Goal: Entertainment & Leisure: Consume media (video, audio)

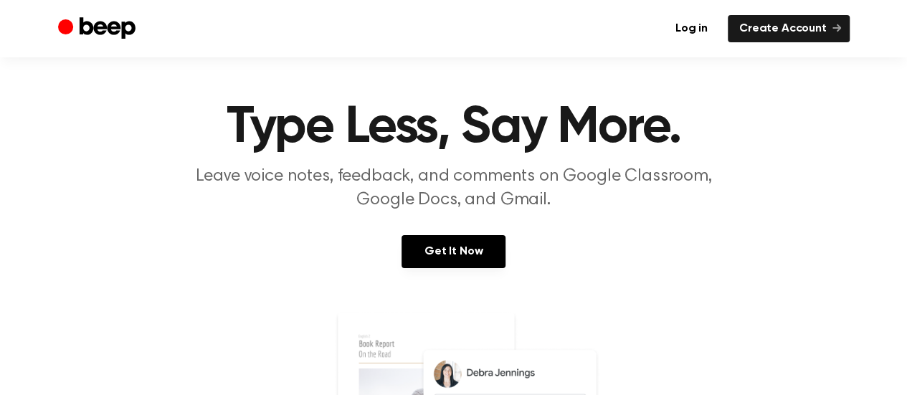
scroll to position [11, 0]
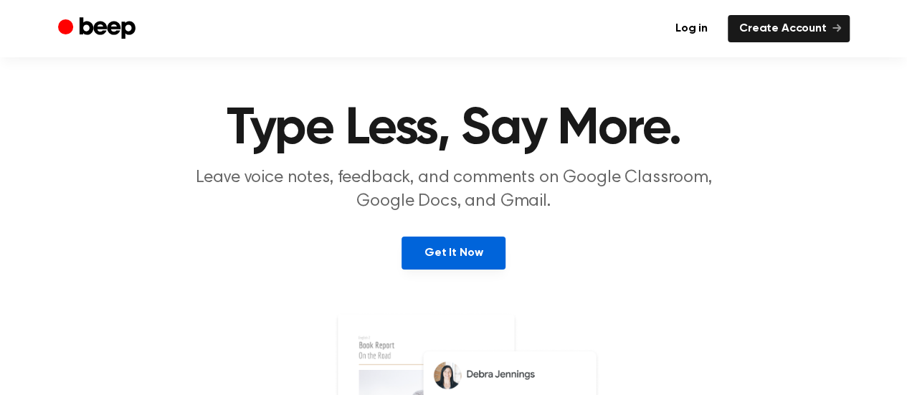
click at [456, 258] on link "Get It Now" at bounding box center [454, 253] width 104 height 33
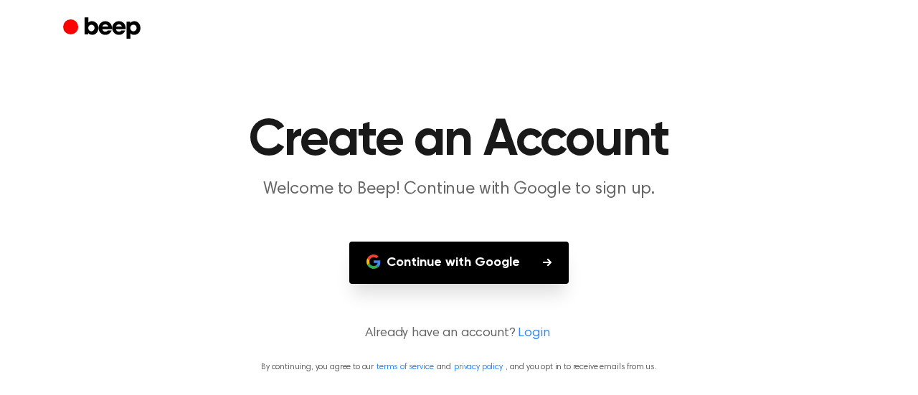
click at [521, 265] on button "Continue with Google" at bounding box center [458, 263] width 219 height 42
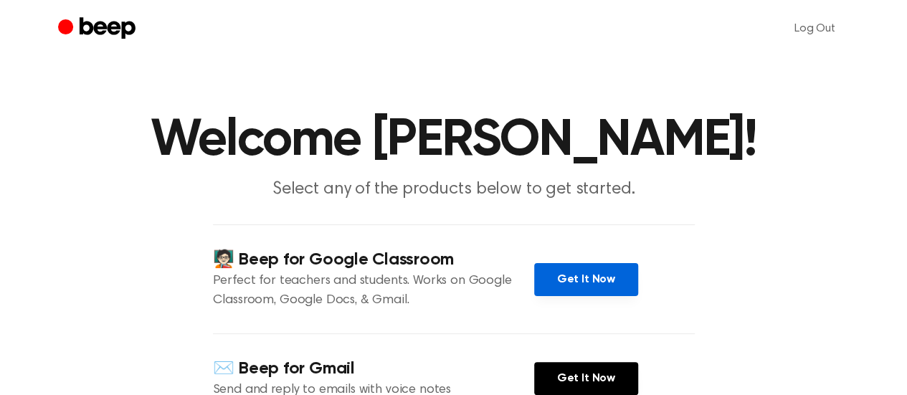
click at [574, 279] on link "Get It Now" at bounding box center [586, 279] width 104 height 33
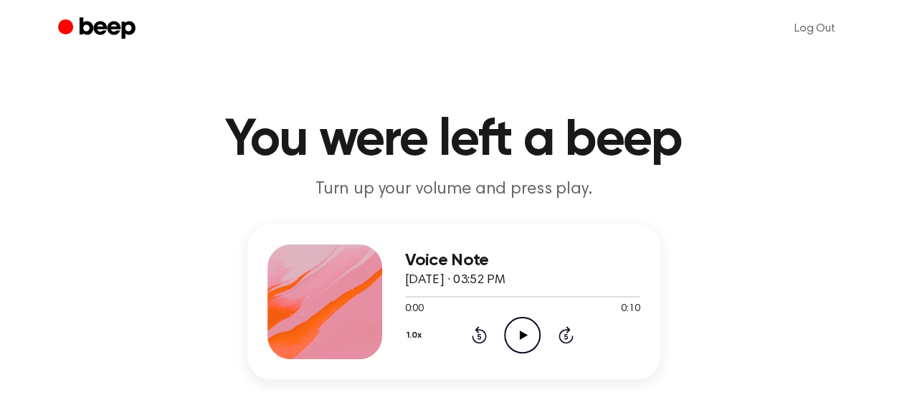
click at [519, 338] on icon "Play Audio" at bounding box center [522, 335] width 37 height 37
click at [535, 336] on icon "Play Audio" at bounding box center [522, 335] width 37 height 37
click at [535, 336] on icon "Pause Audio" at bounding box center [522, 335] width 37 height 37
click at [526, 336] on icon "Play Audio" at bounding box center [522, 335] width 37 height 37
click at [564, 328] on icon at bounding box center [566, 334] width 15 height 17
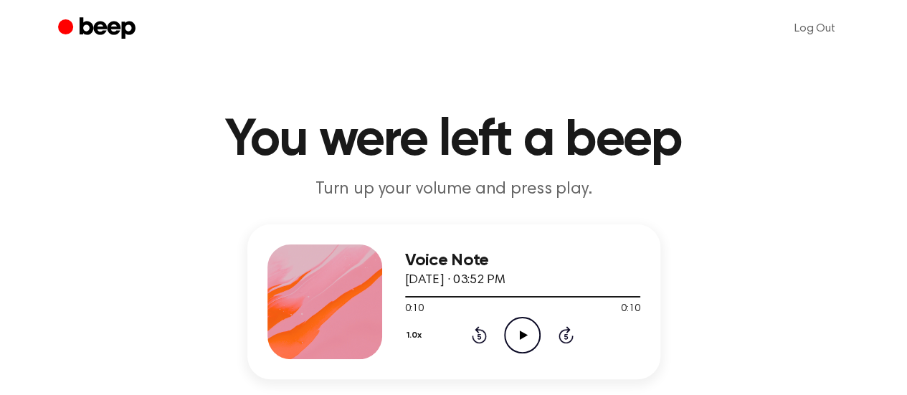
click at [710, 287] on div "Voice Note August 15, 2025 · 03:52 PM 0:10 0:10 Your browser does not support t…" at bounding box center [453, 353] width 873 height 258
click at [523, 338] on icon "Play Audio" at bounding box center [522, 335] width 37 height 37
click at [756, 260] on div "Voice Note August 15, 2025 · 03:55 PM 0:08 0:08 Your browser does not support t…" at bounding box center [453, 353] width 873 height 258
click at [522, 339] on icon "Play Audio" at bounding box center [522, 335] width 37 height 37
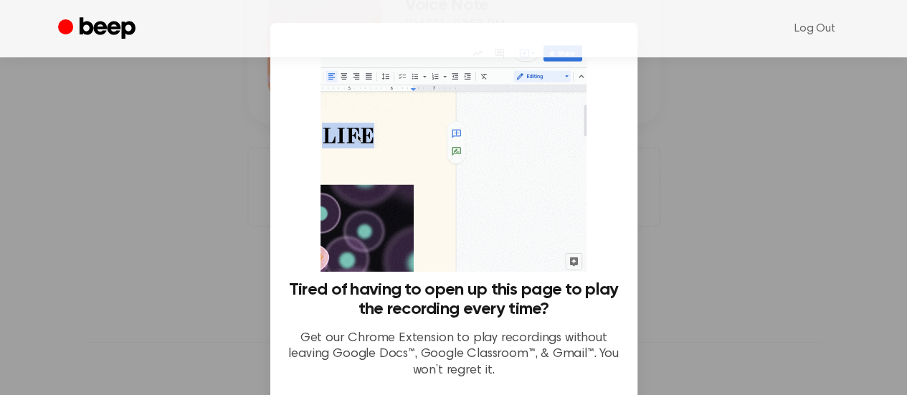
scroll to position [122, 0]
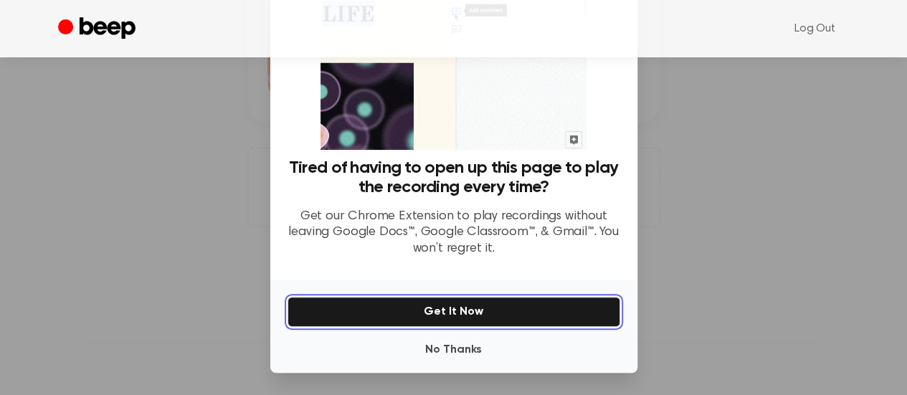
click at [454, 306] on button "Get It Now" at bounding box center [454, 312] width 333 height 30
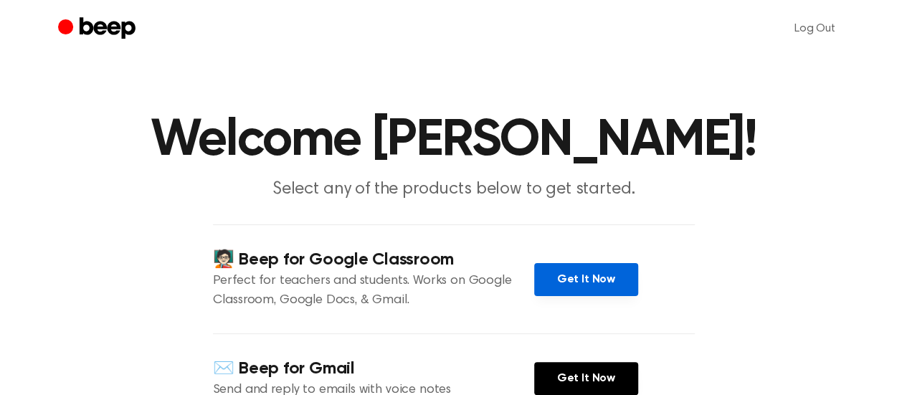
click at [588, 283] on link "Get It Now" at bounding box center [586, 279] width 104 height 33
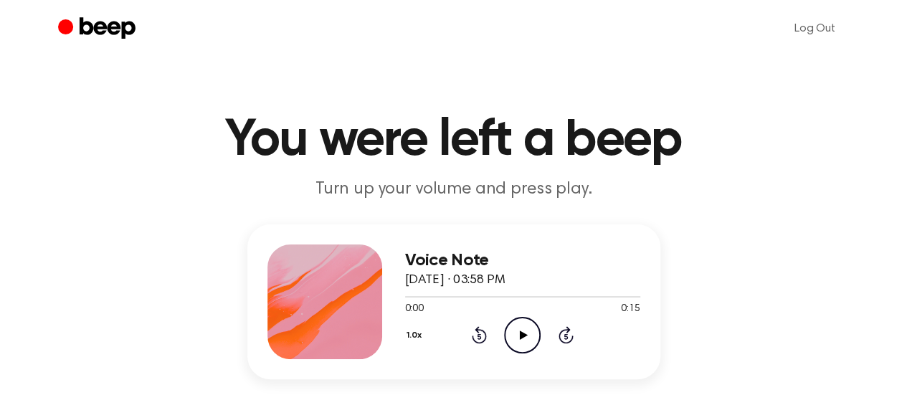
click at [527, 337] on icon "Play Audio" at bounding box center [522, 335] width 37 height 37
click at [527, 337] on icon "Pause Audio" at bounding box center [522, 335] width 37 height 37
click at [523, 335] on icon at bounding box center [524, 335] width 8 height 9
click at [525, 331] on icon "Play Audio" at bounding box center [522, 335] width 37 height 37
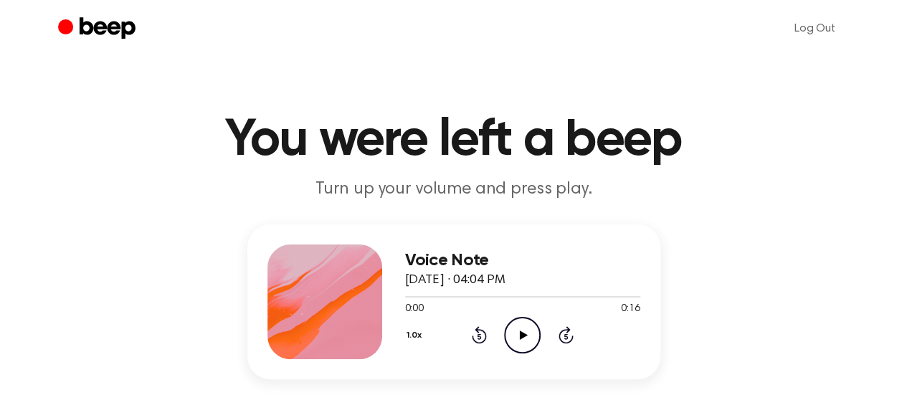
click at [523, 332] on icon at bounding box center [524, 335] width 8 height 9
click at [516, 334] on icon "Play Audio" at bounding box center [522, 335] width 37 height 37
click at [516, 339] on icon "Play Audio" at bounding box center [522, 335] width 37 height 37
click at [520, 327] on icon "Play Audio" at bounding box center [522, 335] width 37 height 37
click at [521, 333] on icon at bounding box center [524, 335] width 8 height 9
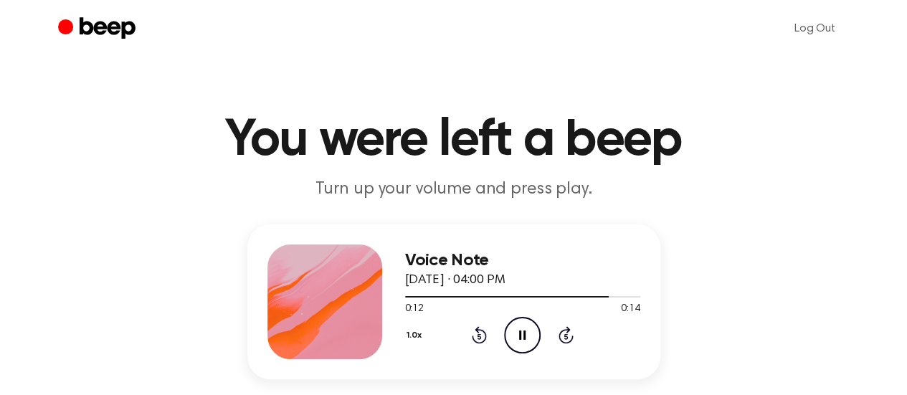
click at [516, 341] on icon "Pause Audio" at bounding box center [522, 335] width 37 height 37
click at [520, 326] on icon "Play Audio" at bounding box center [522, 335] width 37 height 37
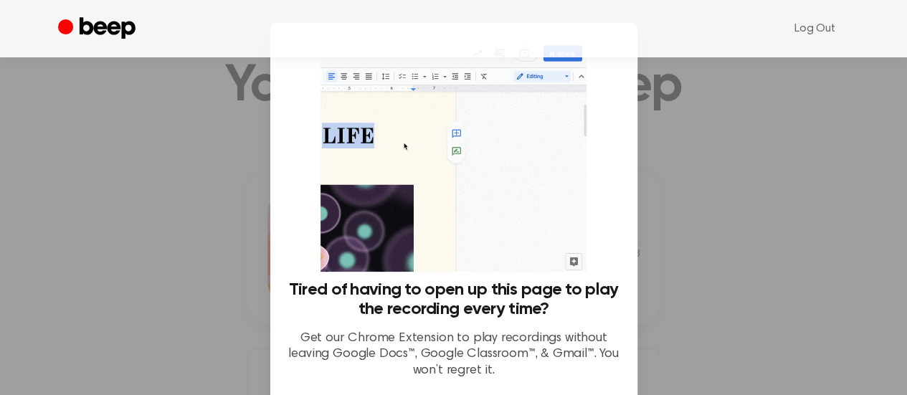
scroll to position [51, 0]
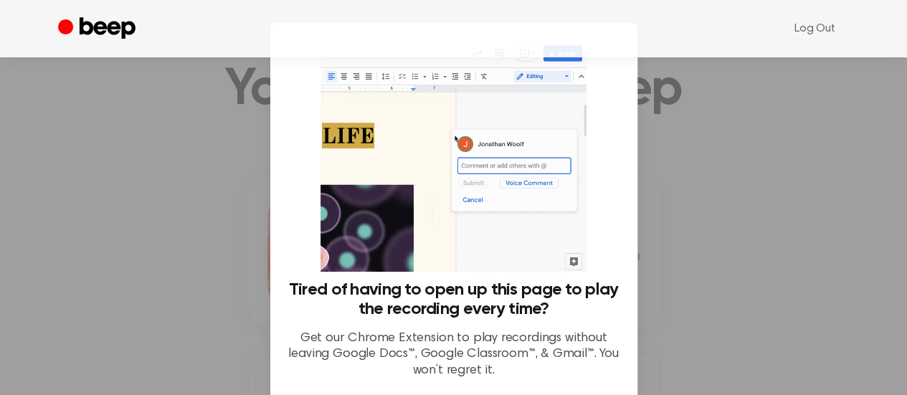
click at [843, 219] on div at bounding box center [453, 197] width 907 height 395
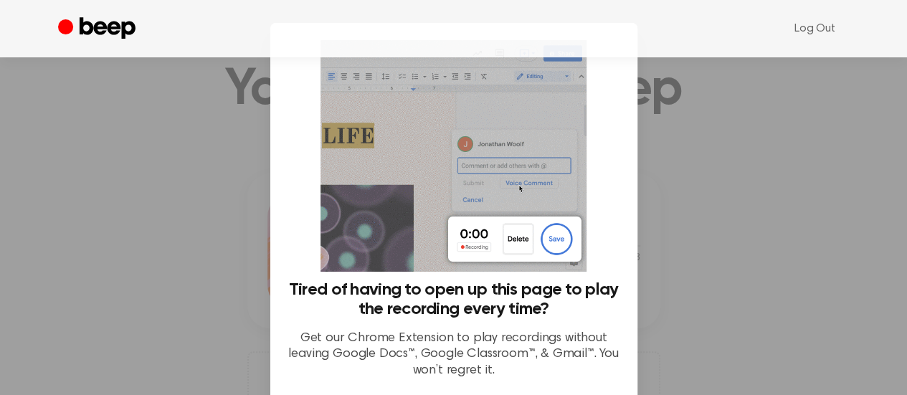
click at [845, 163] on div at bounding box center [453, 197] width 907 height 395
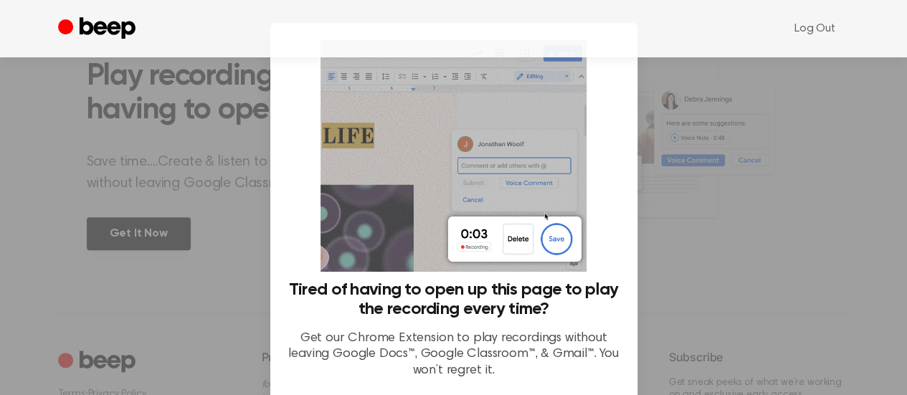
scroll to position [628, 0]
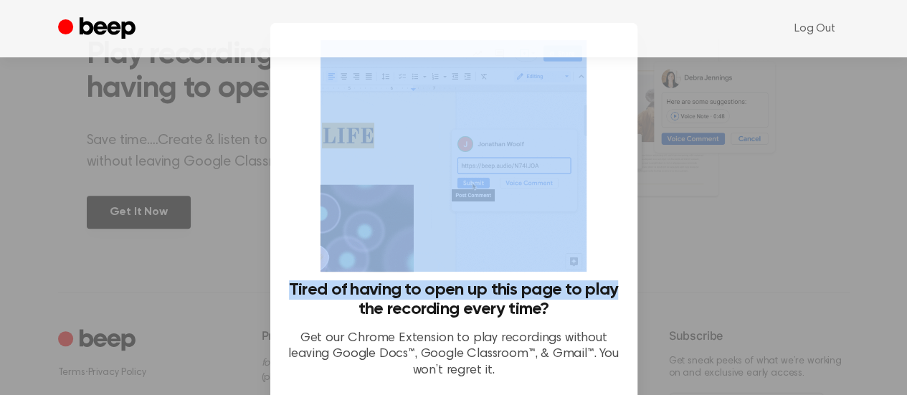
drag, startPoint x: 627, startPoint y: 223, endPoint x: 615, endPoint y: 298, distance: 76.2
click at [616, 298] on div "Tired of having to open up this page to play the recording every time? Get our …" at bounding box center [453, 212] width 367 height 379
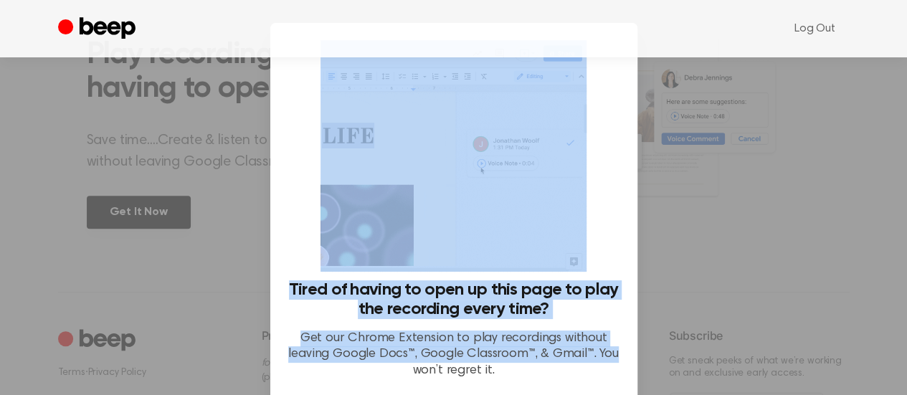
drag, startPoint x: 608, startPoint y: 349, endPoint x: 747, endPoint y: 186, distance: 214.2
click at [746, 186] on div "​ Tired of having to open up this page to play the recording every time? Get ou…" at bounding box center [453, 259] width 907 height 518
click at [749, 203] on div at bounding box center [453, 197] width 907 height 395
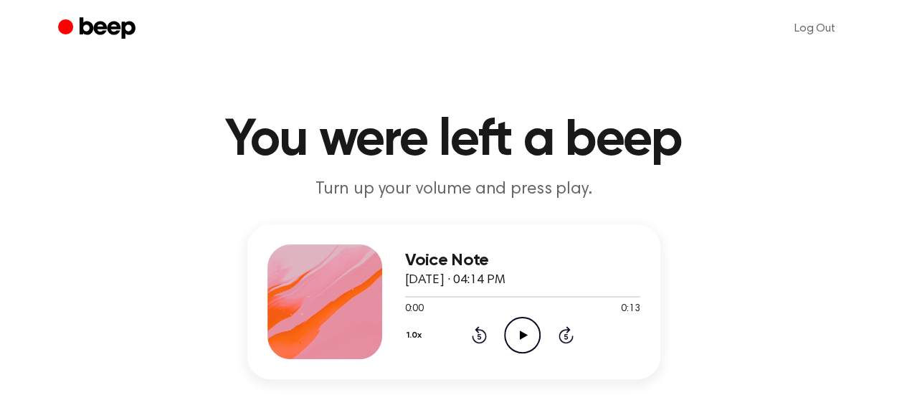
click at [523, 328] on icon "Play Audio" at bounding box center [522, 335] width 37 height 37
click at [524, 333] on icon at bounding box center [524, 335] width 8 height 9
click at [519, 338] on icon at bounding box center [522, 335] width 6 height 9
click at [525, 337] on icon "Play Audio" at bounding box center [522, 335] width 37 height 37
click at [521, 333] on icon at bounding box center [524, 335] width 8 height 9
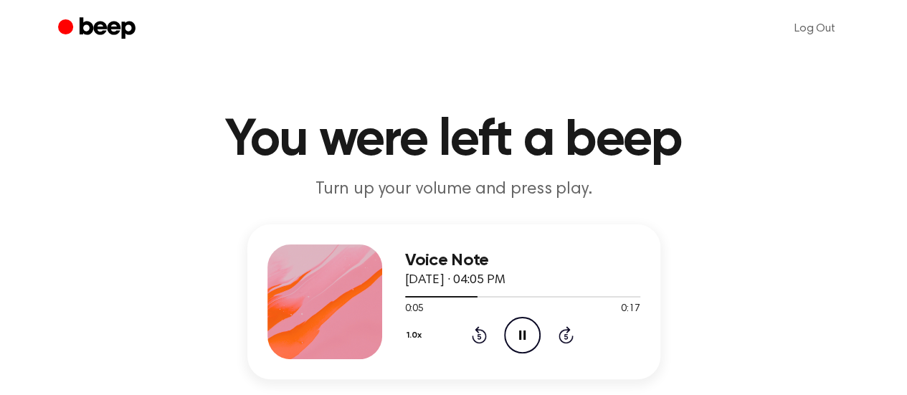
click at [521, 333] on icon at bounding box center [522, 335] width 6 height 9
click at [520, 338] on icon at bounding box center [524, 335] width 8 height 9
click at [517, 337] on icon "Play Audio" at bounding box center [522, 335] width 37 height 37
click at [518, 336] on icon "Play Audio" at bounding box center [522, 335] width 37 height 37
click at [522, 329] on icon "Play Audio" at bounding box center [522, 335] width 37 height 37
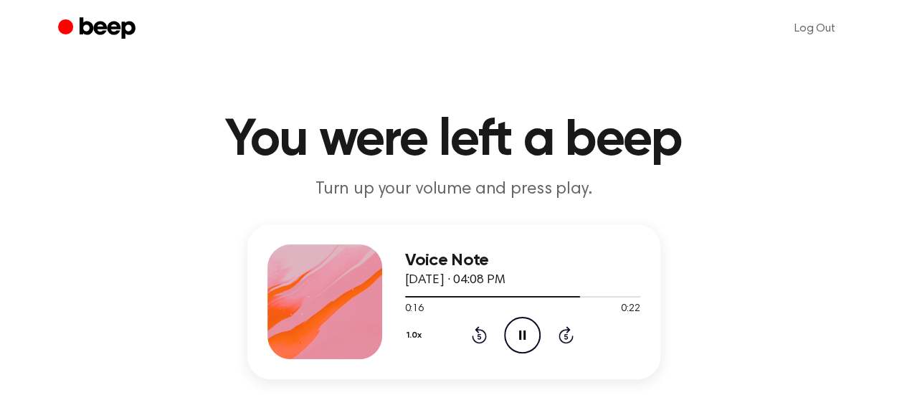
click at [522, 329] on icon "Pause Audio" at bounding box center [522, 335] width 37 height 37
click at [522, 329] on icon "Play Audio" at bounding box center [522, 335] width 37 height 37
click at [516, 332] on icon "Play Audio" at bounding box center [522, 335] width 37 height 37
click at [522, 339] on icon "Play Audio" at bounding box center [522, 335] width 37 height 37
click at [518, 332] on icon "Play Audio" at bounding box center [522, 335] width 37 height 37
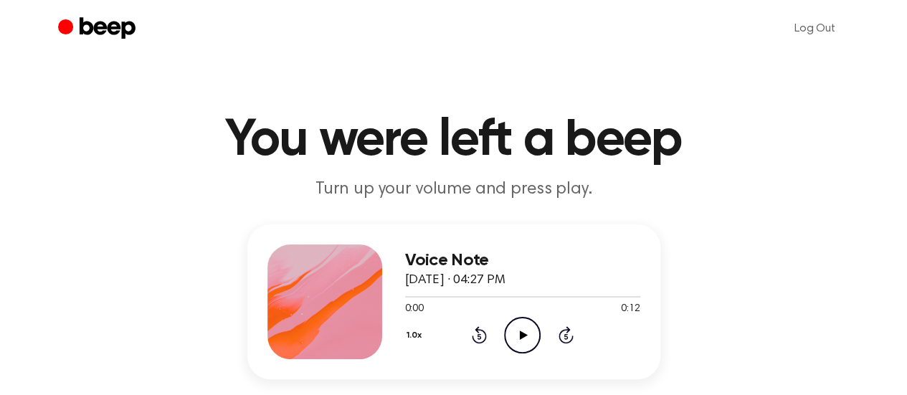
click at [511, 334] on icon "Play Audio" at bounding box center [522, 335] width 37 height 37
click at [521, 332] on icon at bounding box center [524, 335] width 8 height 9
click at [526, 335] on icon at bounding box center [524, 335] width 8 height 9
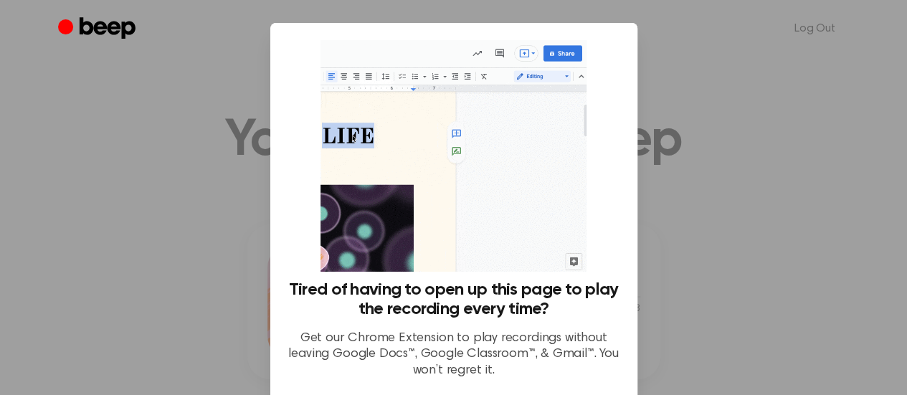
scroll to position [122, 0]
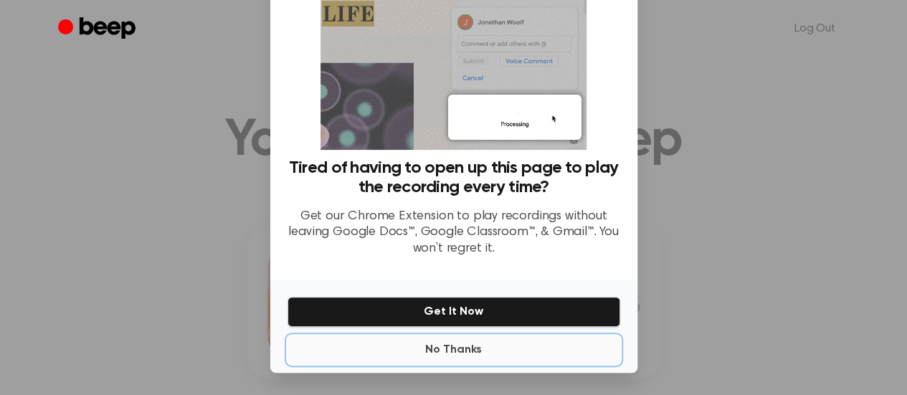
click at [473, 349] on button "No Thanks" at bounding box center [454, 350] width 333 height 29
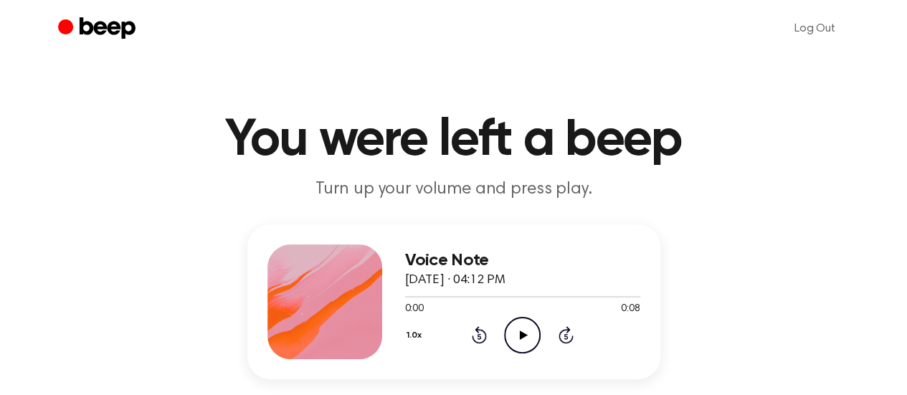
click at [521, 339] on icon "Play Audio" at bounding box center [522, 335] width 37 height 37
click at [520, 332] on icon at bounding box center [524, 335] width 8 height 9
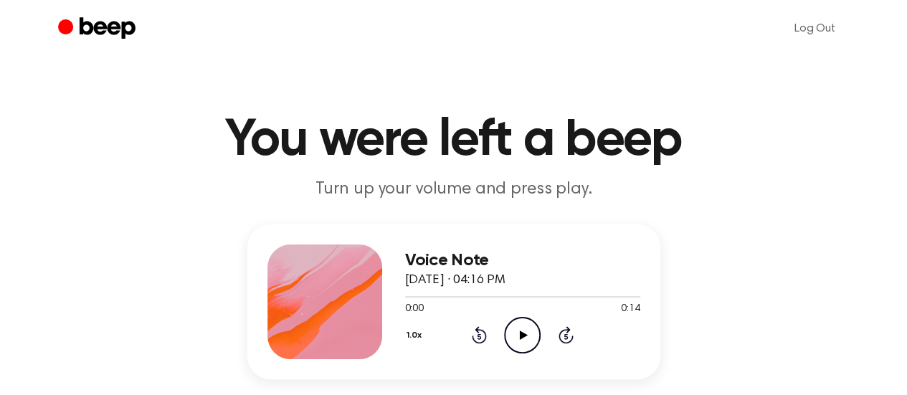
click at [528, 330] on icon "Play Audio" at bounding box center [522, 335] width 37 height 37
click at [526, 338] on icon "Play Audio" at bounding box center [522, 335] width 37 height 37
click at [521, 331] on icon "Play Audio" at bounding box center [522, 335] width 37 height 37
click at [529, 332] on icon "Play Audio" at bounding box center [522, 335] width 37 height 37
click at [518, 333] on icon "Play Audio" at bounding box center [522, 335] width 37 height 37
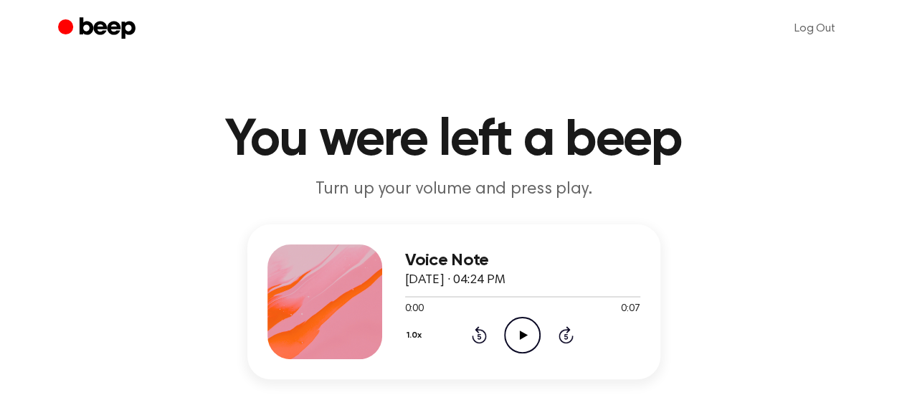
click at [514, 332] on icon "Play Audio" at bounding box center [522, 335] width 37 height 37
click at [518, 325] on icon "Play Audio" at bounding box center [522, 335] width 37 height 37
click at [516, 330] on icon "Play Audio" at bounding box center [522, 335] width 37 height 37
click at [516, 332] on icon "Play Audio" at bounding box center [522, 335] width 37 height 37
click at [515, 331] on icon "Play Audio" at bounding box center [522, 335] width 37 height 37
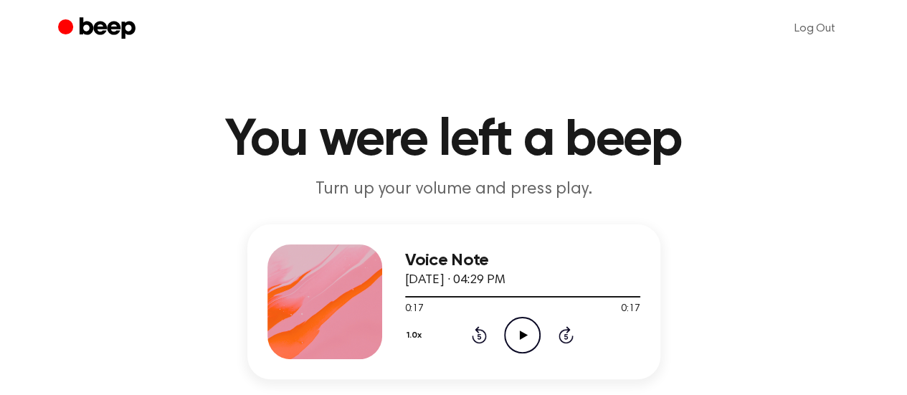
click at [518, 336] on icon "Play Audio" at bounding box center [522, 335] width 37 height 37
